Goal: Task Accomplishment & Management: Use online tool/utility

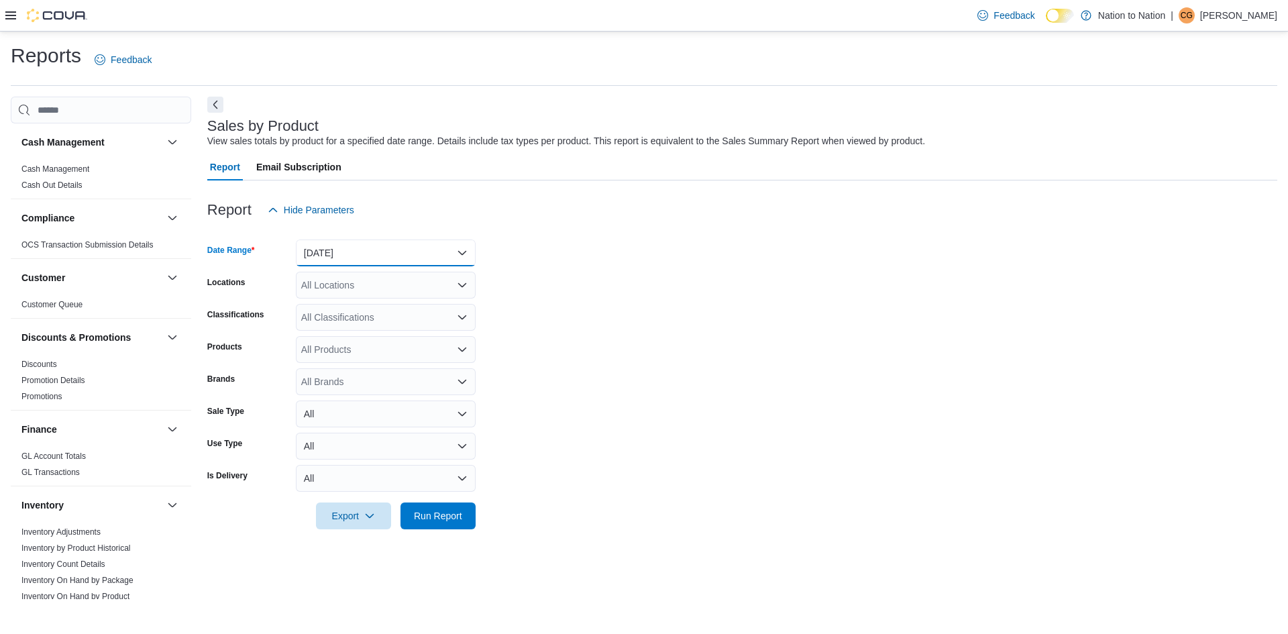
click at [376, 256] on button "[DATE]" at bounding box center [386, 252] width 180 height 27
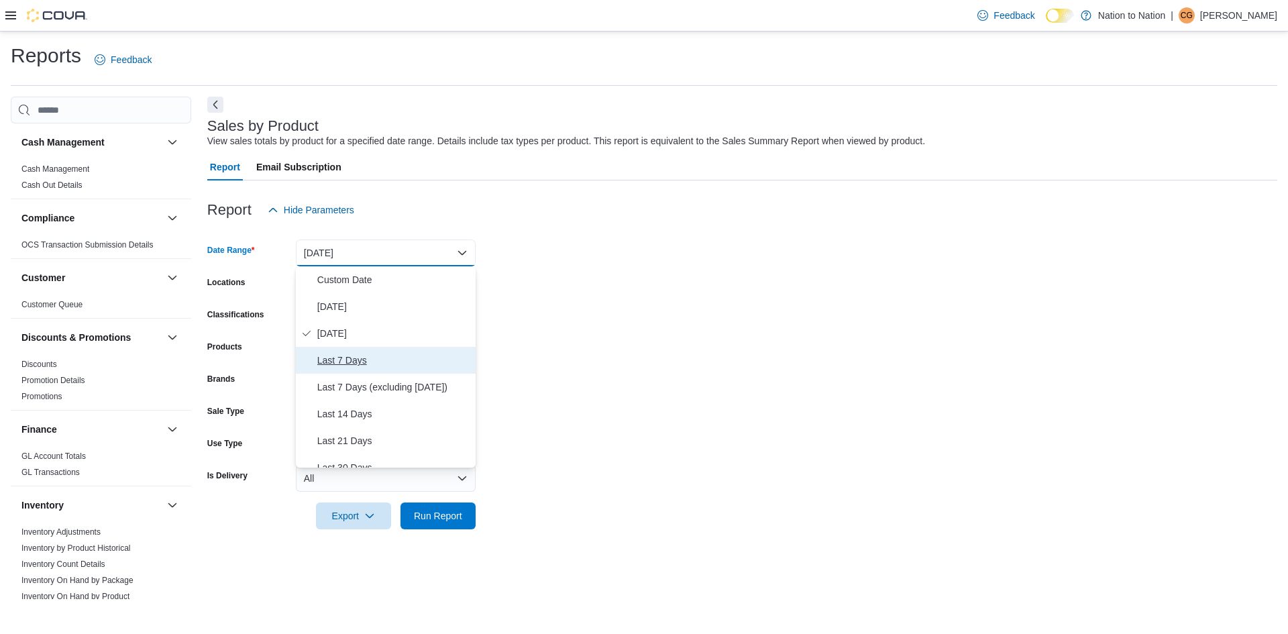
click at [363, 361] on span "Last 7 Days" at bounding box center [393, 360] width 153 height 16
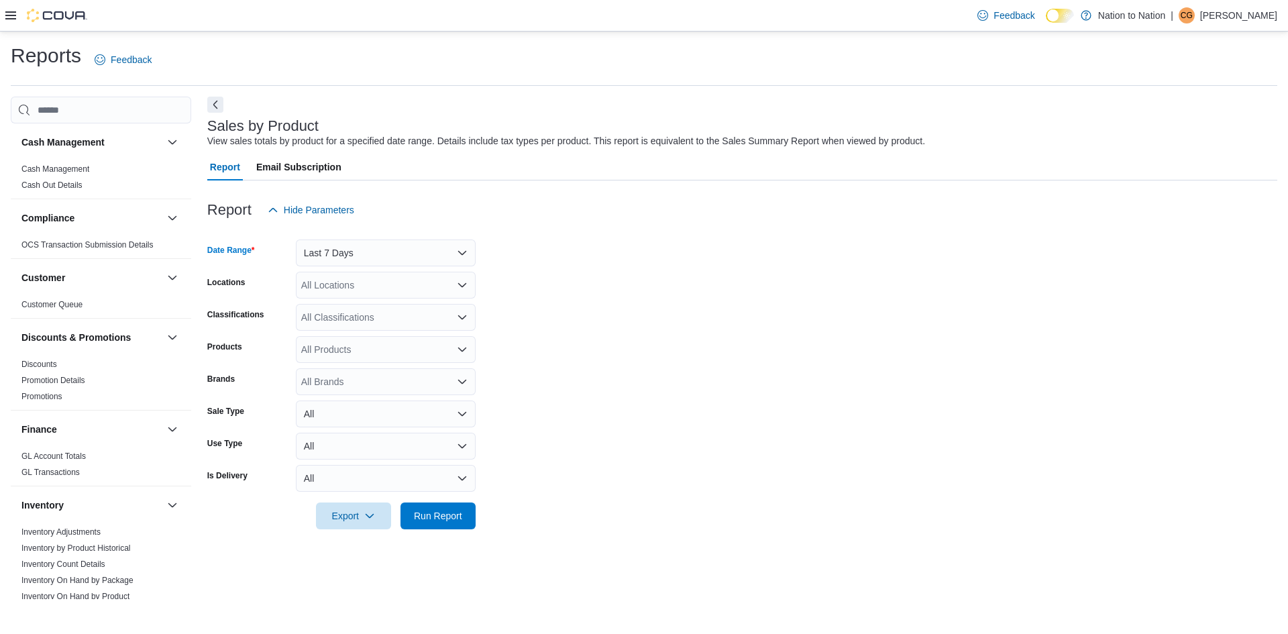
click at [440, 290] on div "All Locations" at bounding box center [386, 285] width 180 height 27
drag, startPoint x: 712, startPoint y: 284, endPoint x: 514, endPoint y: 433, distance: 247.7
click at [710, 286] on form "Date Range Last 7 Days Locations All Locations Classifications All Classificati…" at bounding box center [742, 376] width 1070 height 306
click at [453, 523] on span "Run Report" at bounding box center [437, 515] width 59 height 27
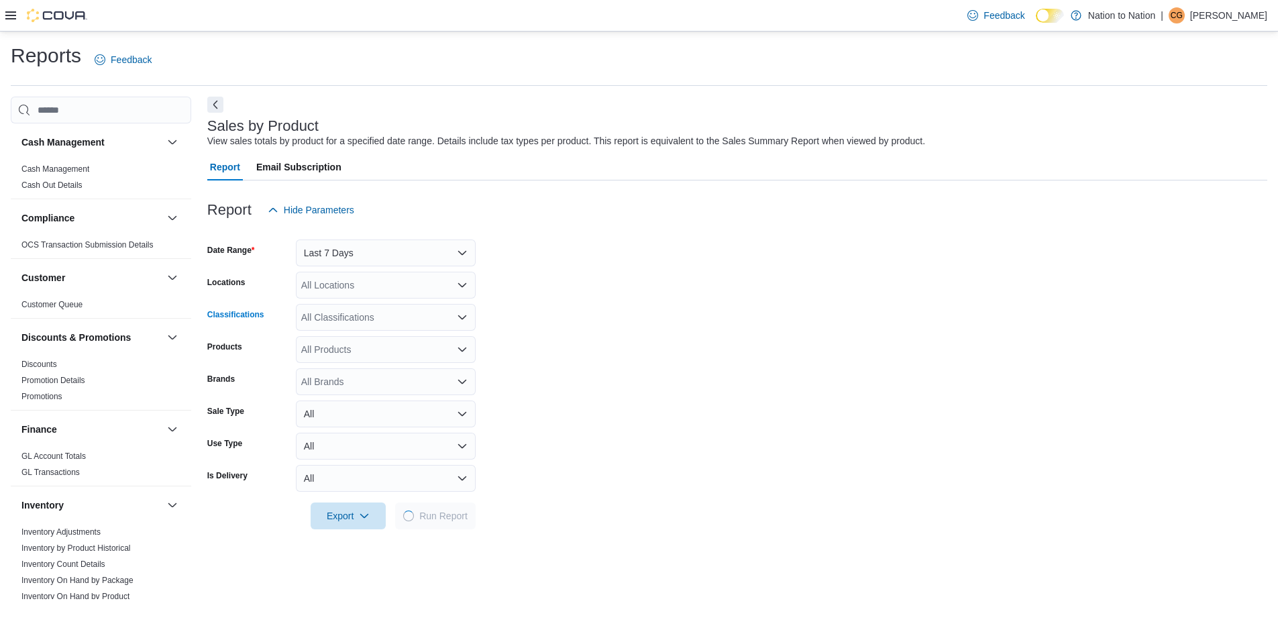
click at [405, 320] on div "All Classifications" at bounding box center [386, 317] width 180 height 27
click at [599, 333] on form "Date Range Last 7 Days Locations All Locations Classifications All Classificati…" at bounding box center [737, 376] width 1060 height 306
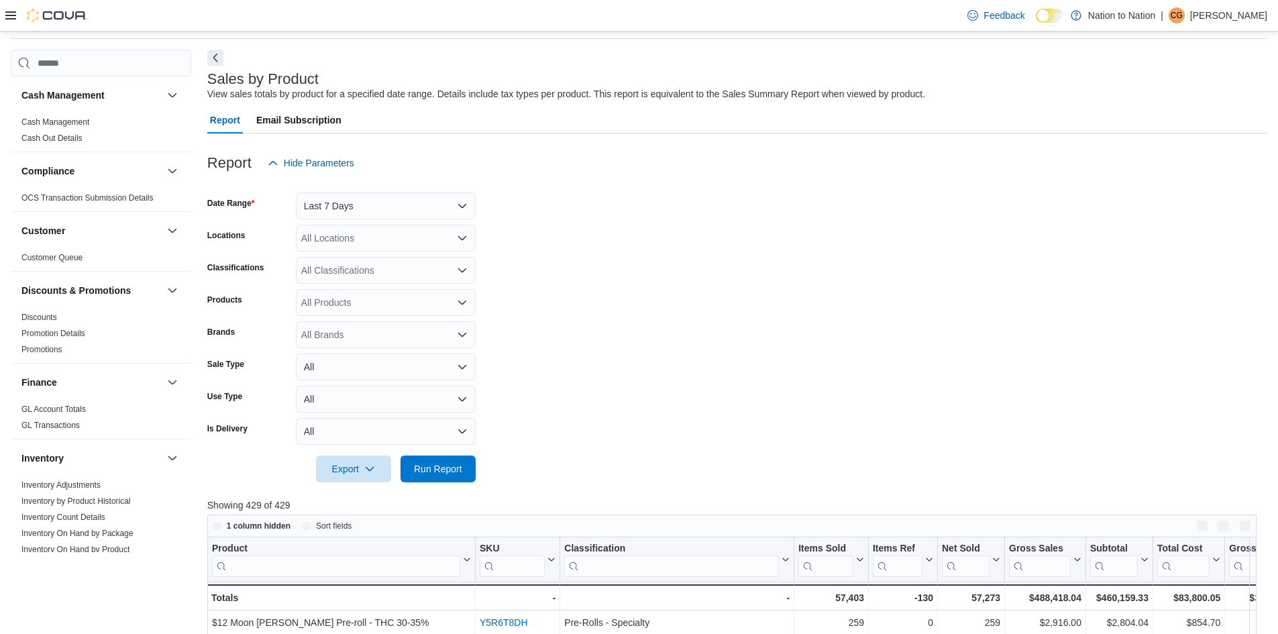
scroll to position [134, 0]
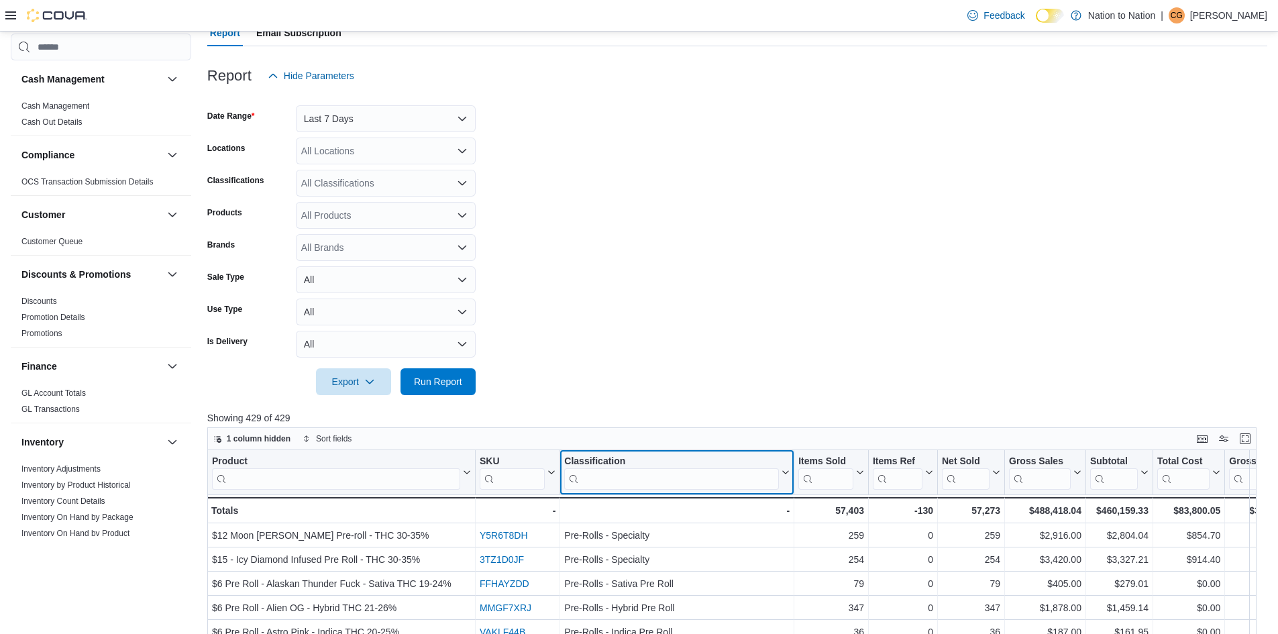
click at [665, 484] on input "search" at bounding box center [671, 478] width 215 height 21
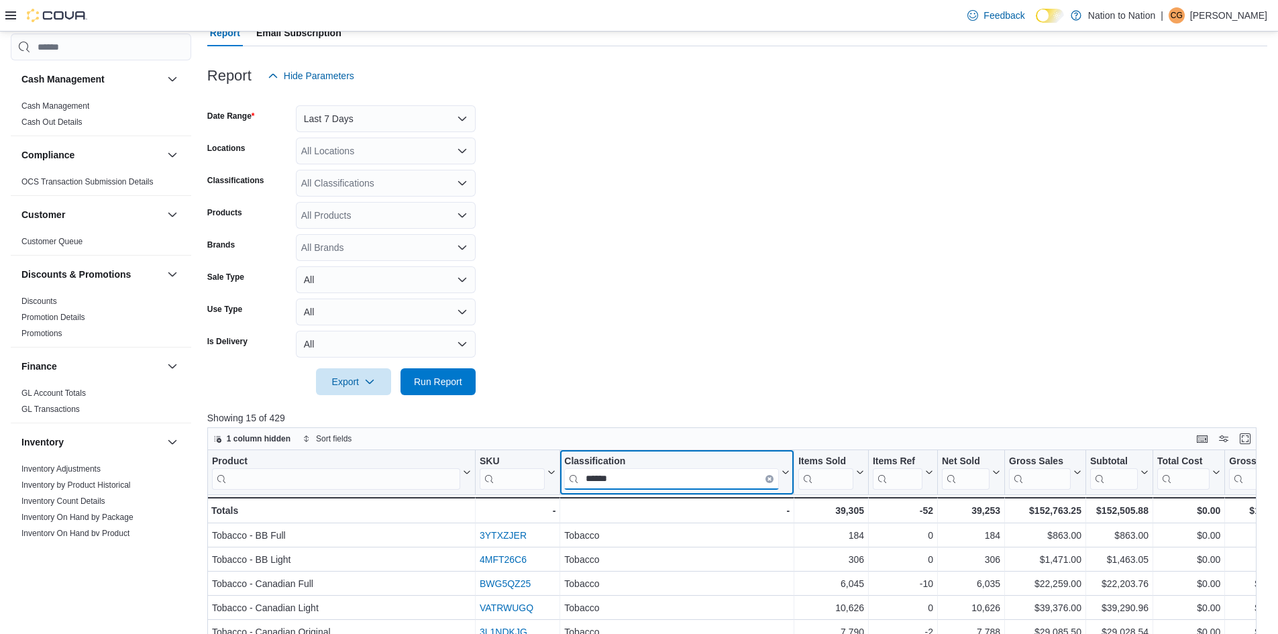
type input "*******"
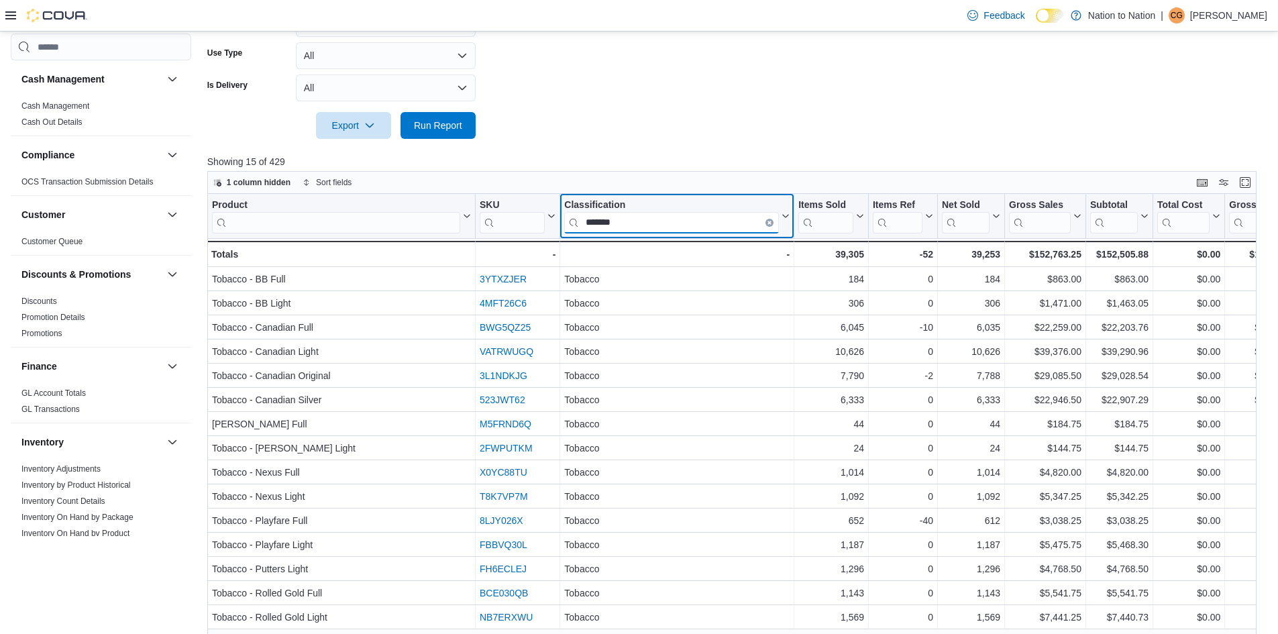
scroll to position [445, 0]
